Goal: Use online tool/utility: Utilize a website feature to perform a specific function

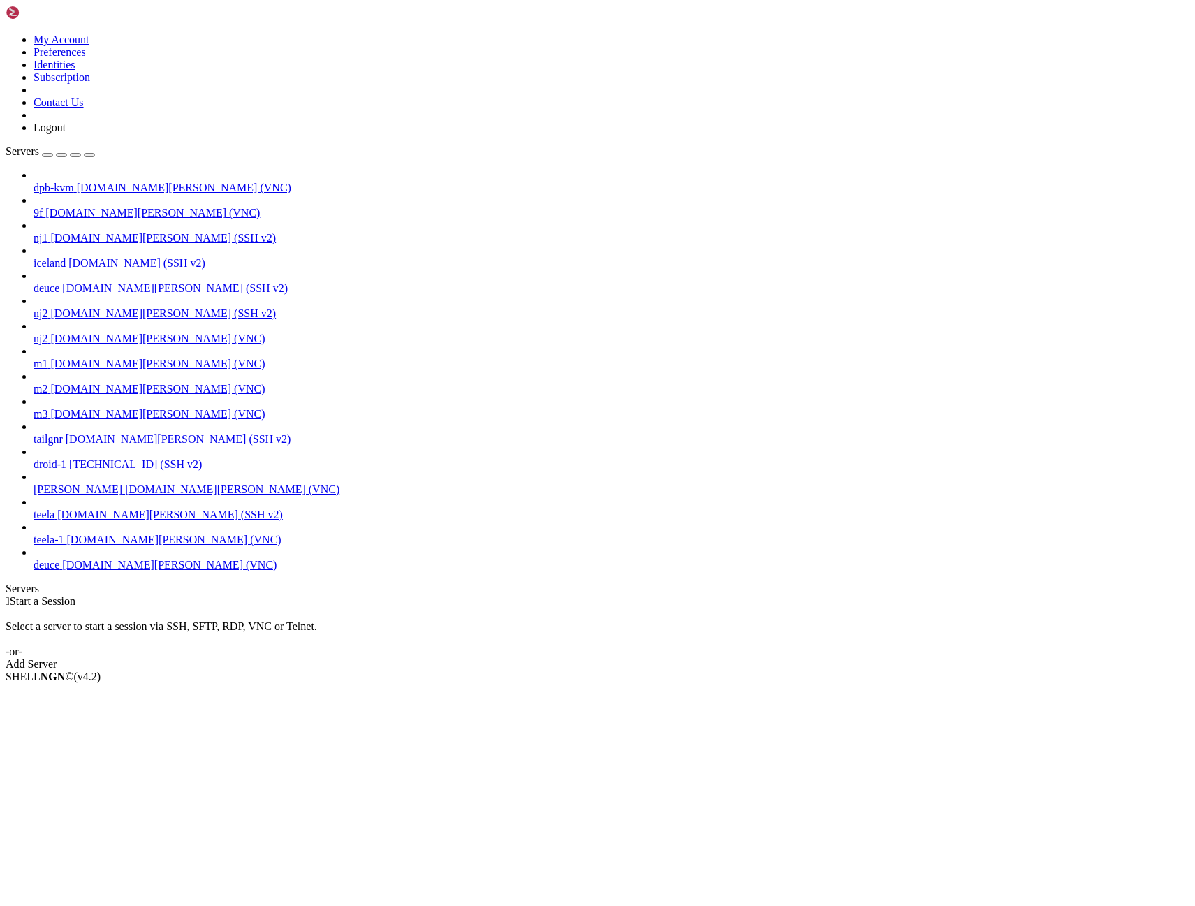
click at [59, 570] on span "deuce" at bounding box center [47, 565] width 26 height 12
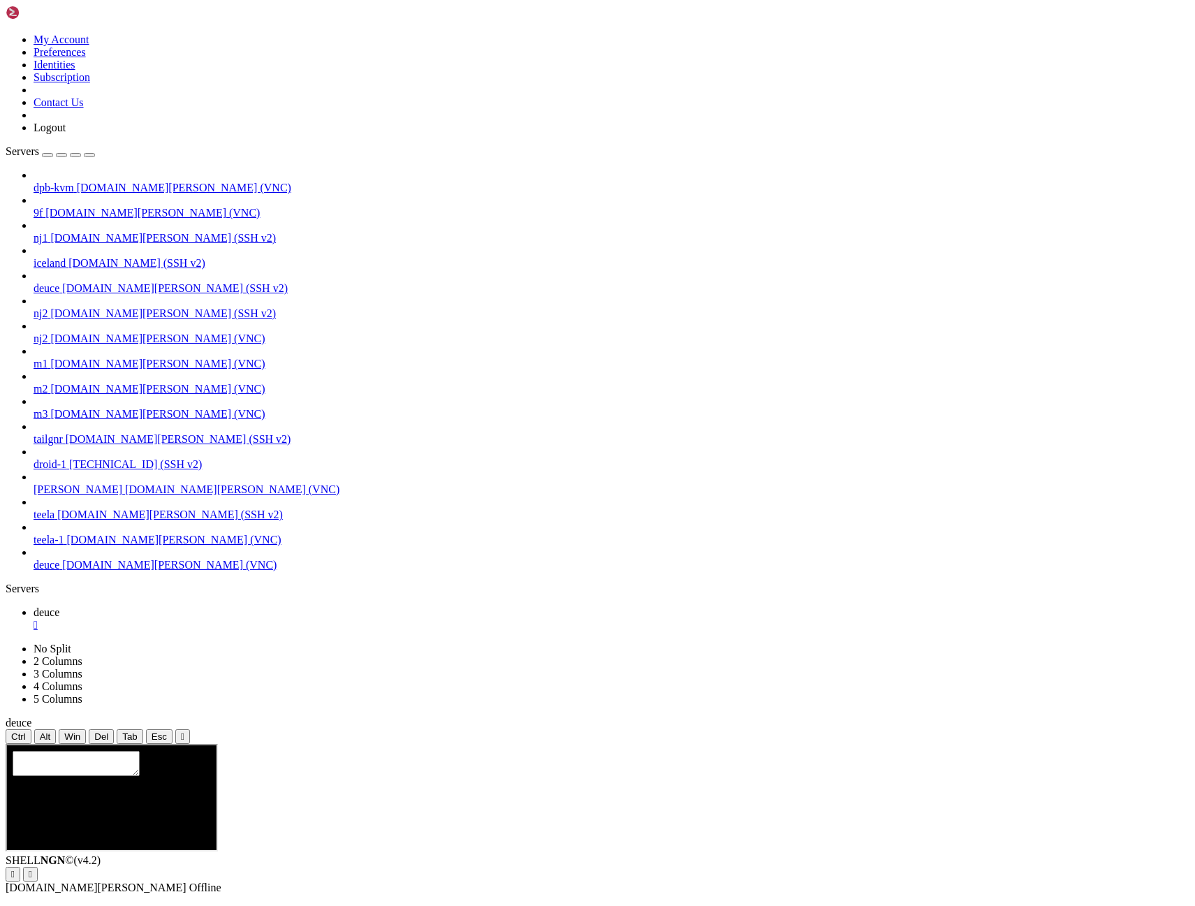
click at [89, 155] on icon "button" at bounding box center [89, 155] width 0 height 0
